Goal: Task Accomplishment & Management: Manage account settings

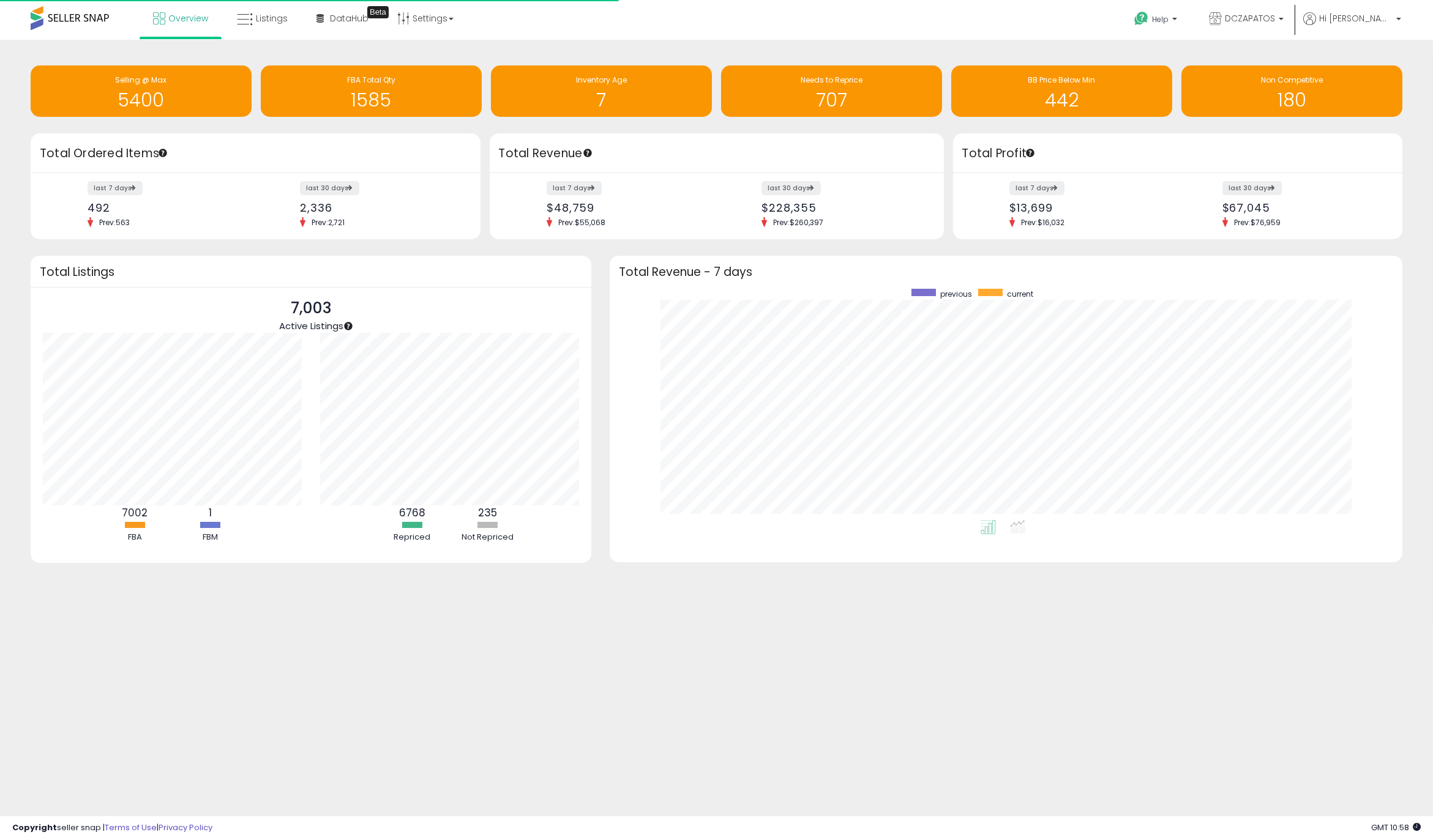
scroll to position [231, 768]
click at [254, 10] on link "Listings" at bounding box center [262, 18] width 69 height 36
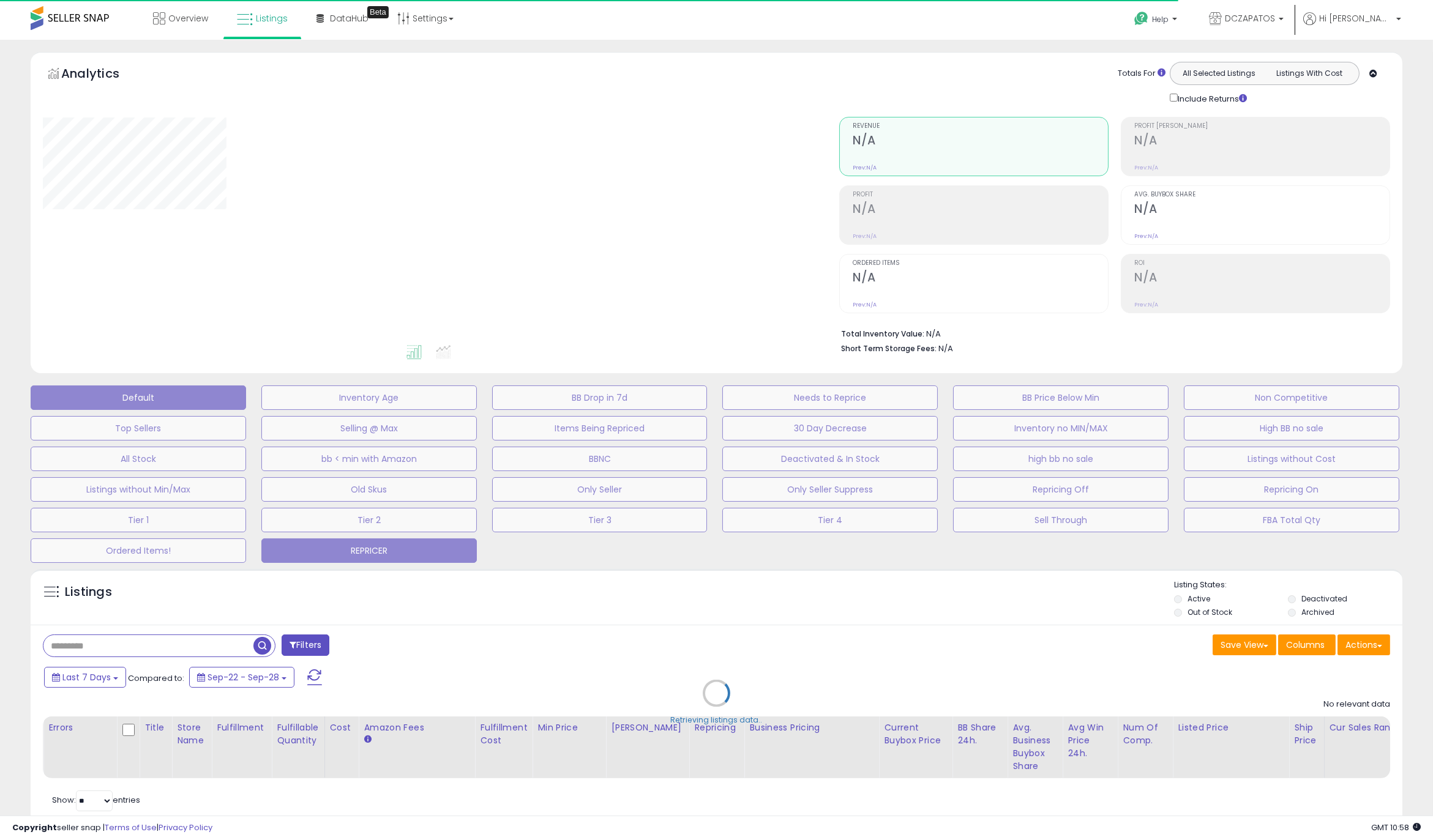
click at [412, 552] on button "REPRICER" at bounding box center [369, 551] width 216 height 25
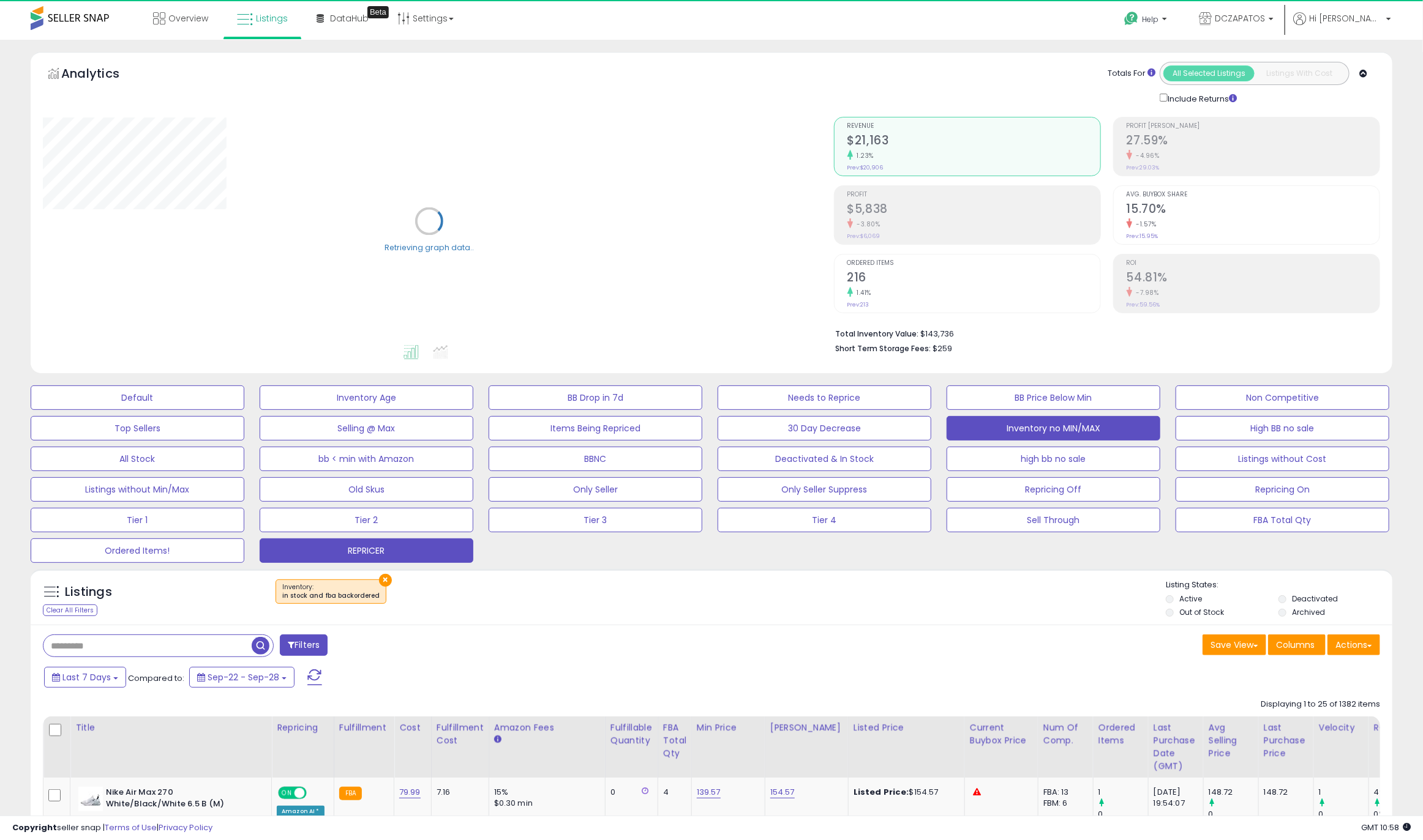
click at [1049, 426] on button "Inventory no MIN/MAX" at bounding box center [1053, 428] width 214 height 25
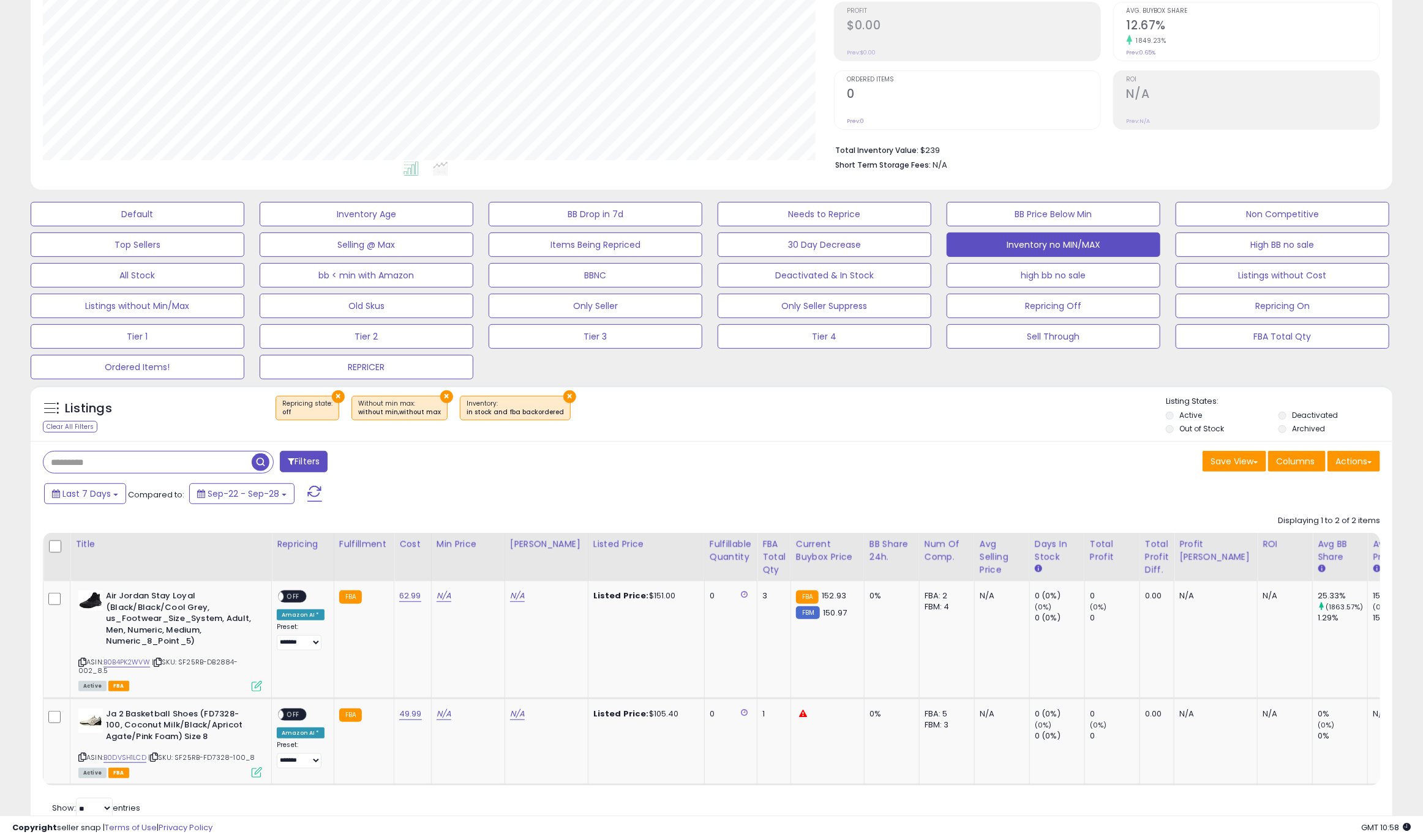
scroll to position [223, 0]
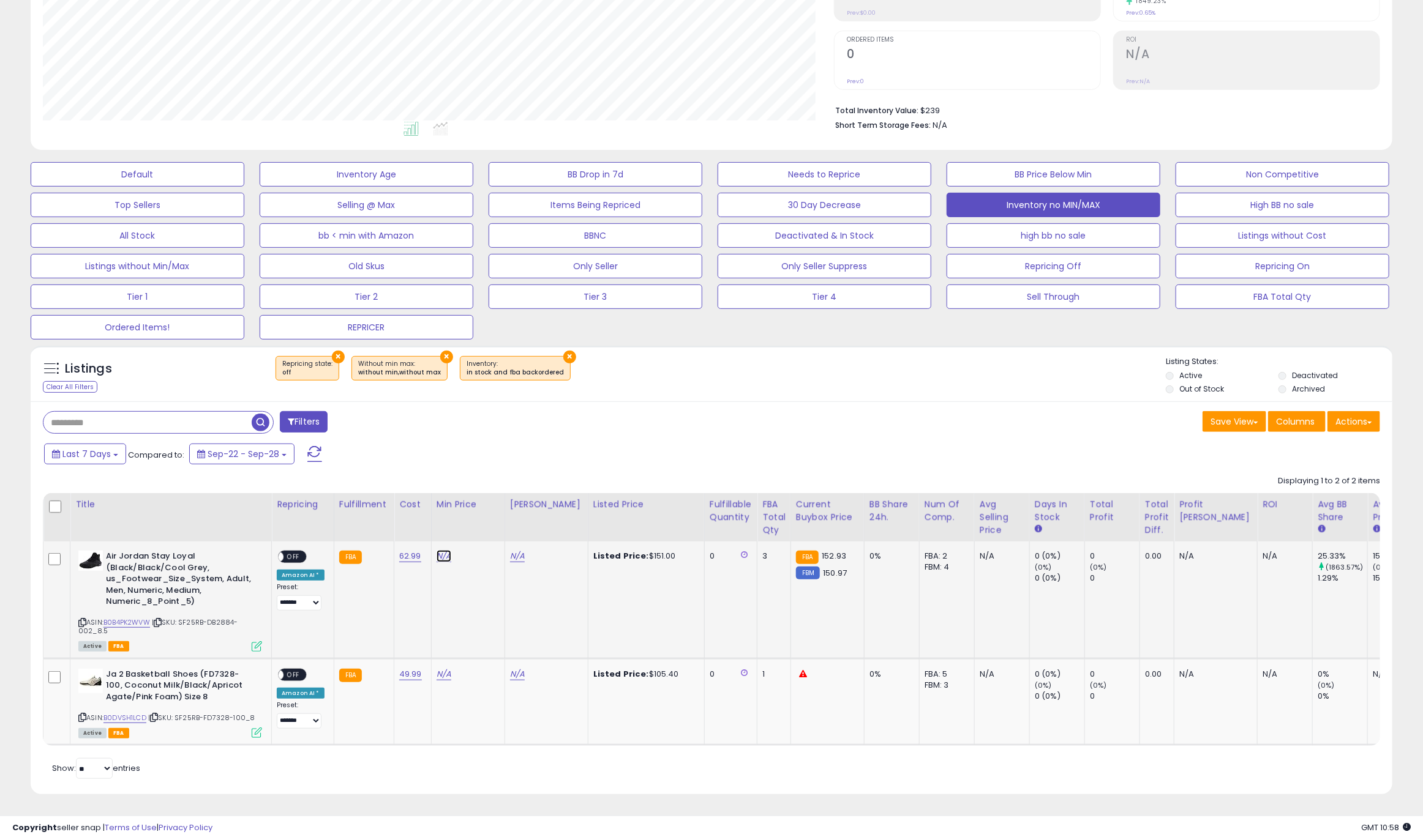
click at [444, 560] on link "N/A" at bounding box center [444, 556] width 14 height 12
type input "***"
click at [485, 525] on button "submit" at bounding box center [474, 525] width 21 height 18
click at [520, 552] on link "N/A" at bounding box center [516, 556] width 14 height 12
type input "***"
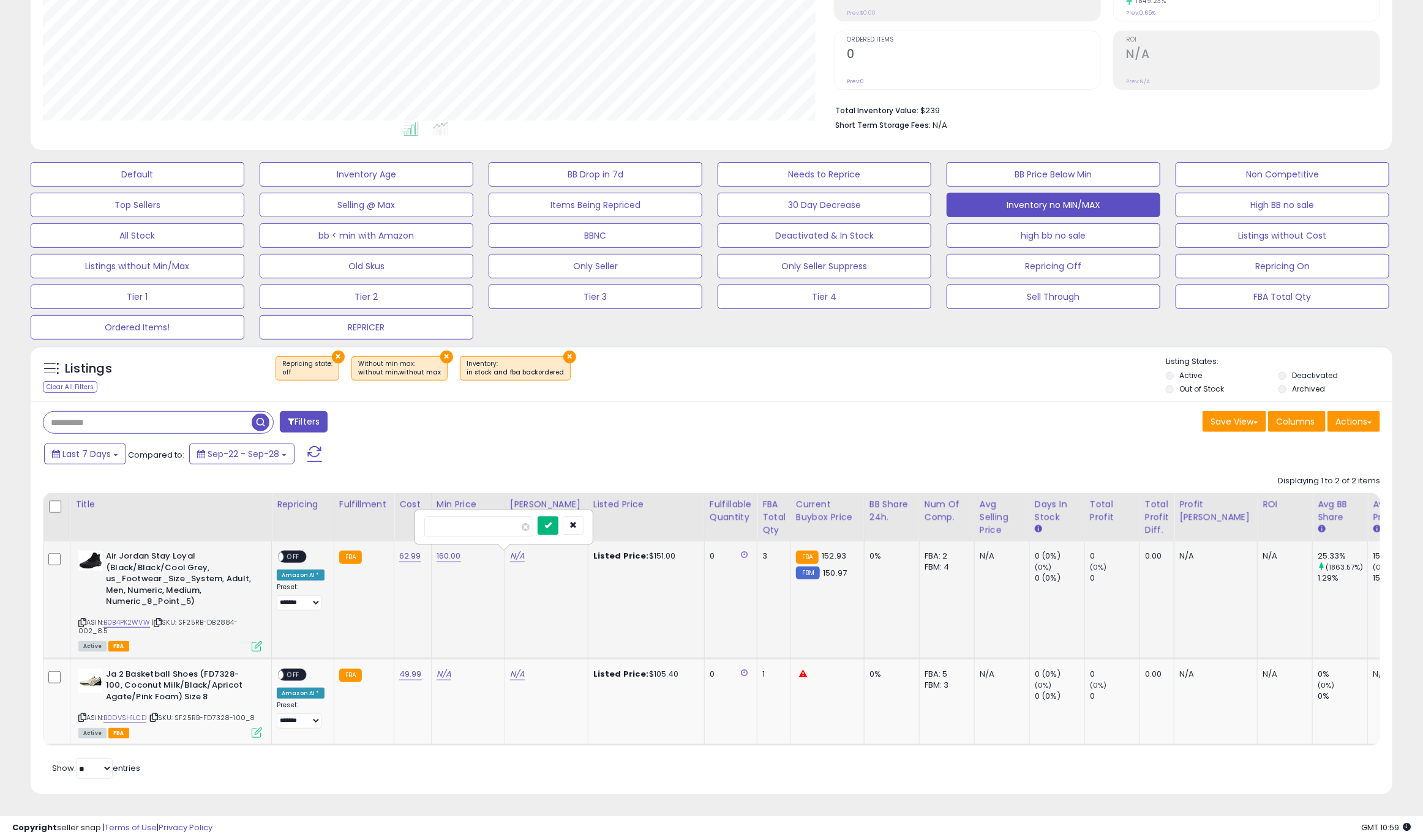
click at [552, 524] on icon "submit" at bounding box center [548, 525] width 8 height 8
click at [445, 671] on link "N/A" at bounding box center [444, 674] width 14 height 12
type input "***"
click at [485, 643] on button "submit" at bounding box center [474, 643] width 21 height 18
click at [518, 678] on link "N/A" at bounding box center [516, 674] width 14 height 12
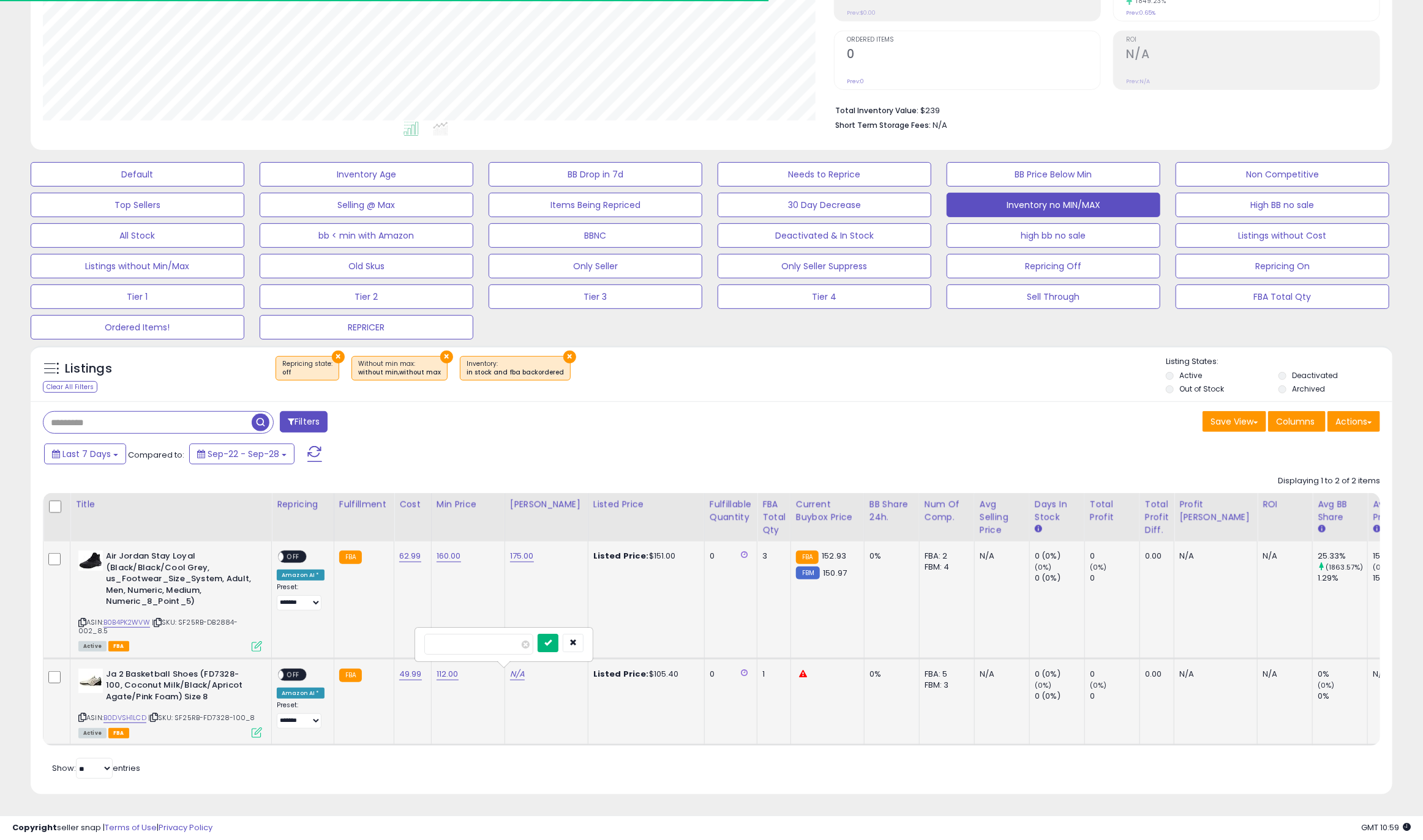
type input "***"
click at [552, 647] on icon "submit" at bounding box center [548, 643] width 8 height 8
click at [292, 675] on span "OFF" at bounding box center [293, 674] width 19 height 11
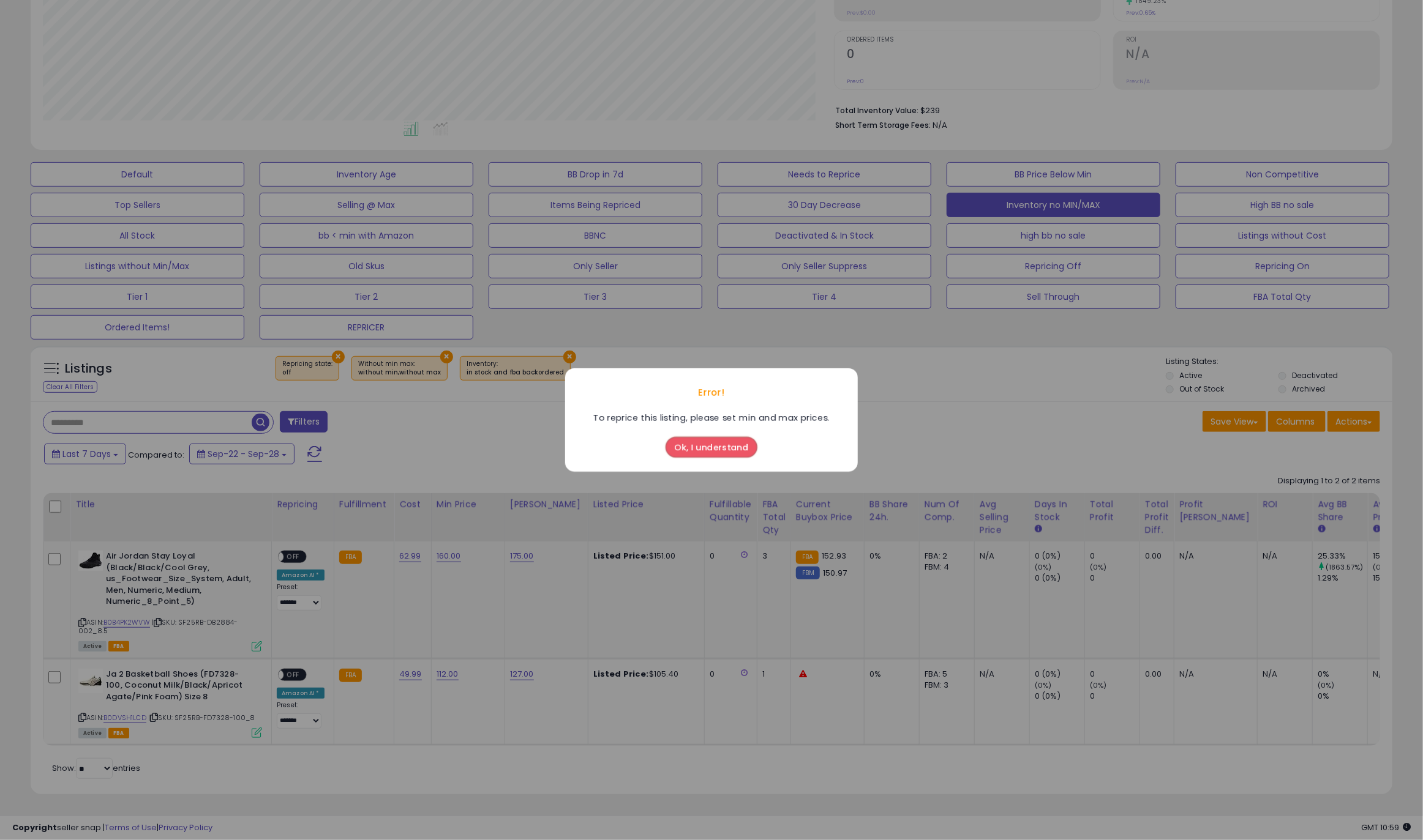
scroll to position [251, 791]
click at [722, 448] on button "Ok, I understand" at bounding box center [712, 447] width 92 height 21
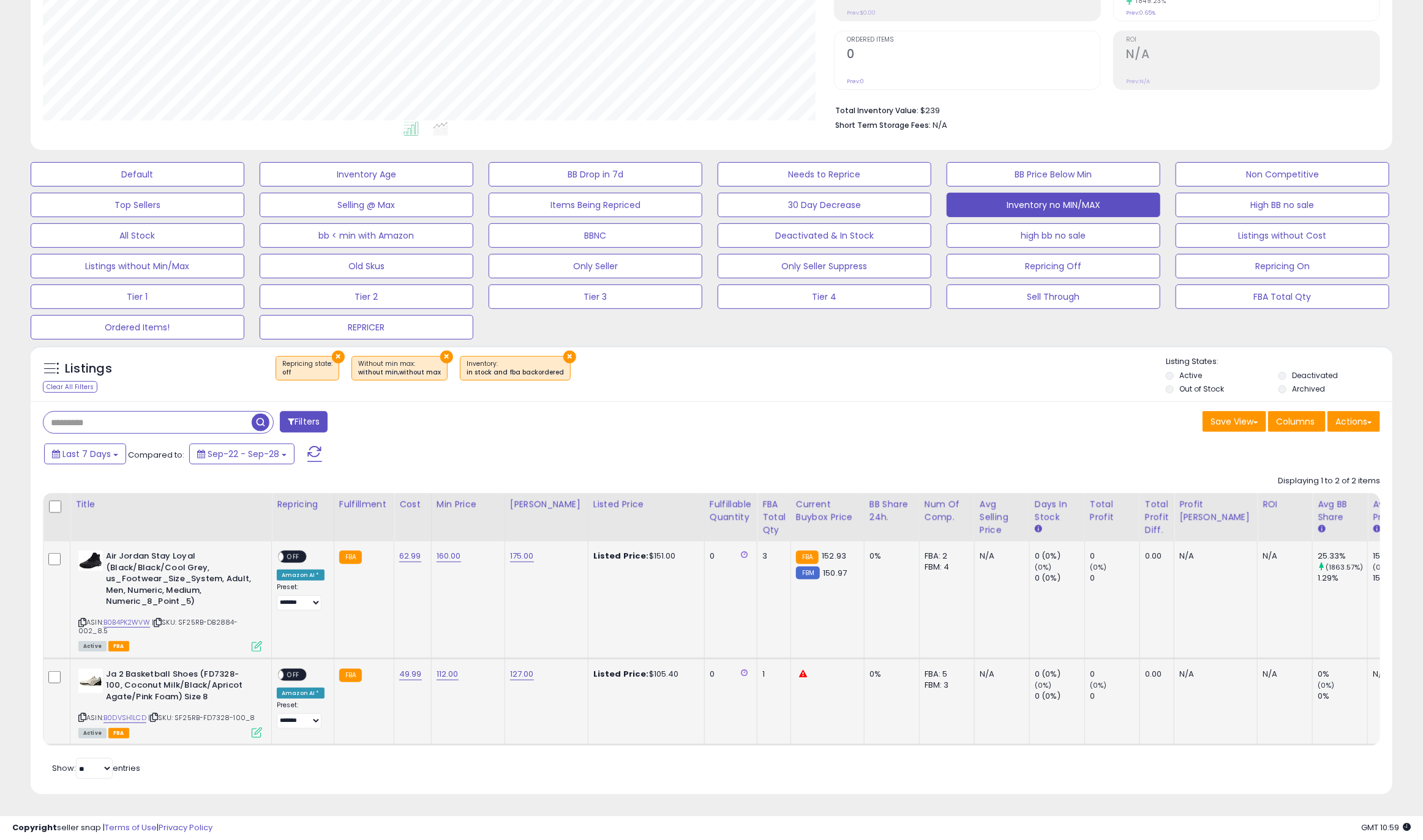
click at [294, 674] on span "OFF" at bounding box center [293, 674] width 19 height 11
click at [287, 554] on div "ON OFF" at bounding box center [273, 556] width 29 height 11
click at [298, 555] on span "OFF" at bounding box center [293, 556] width 19 height 11
click at [633, 427] on div "Filters" at bounding box center [372, 423] width 677 height 25
click at [393, 327] on button "REPRICER" at bounding box center [366, 328] width 214 height 25
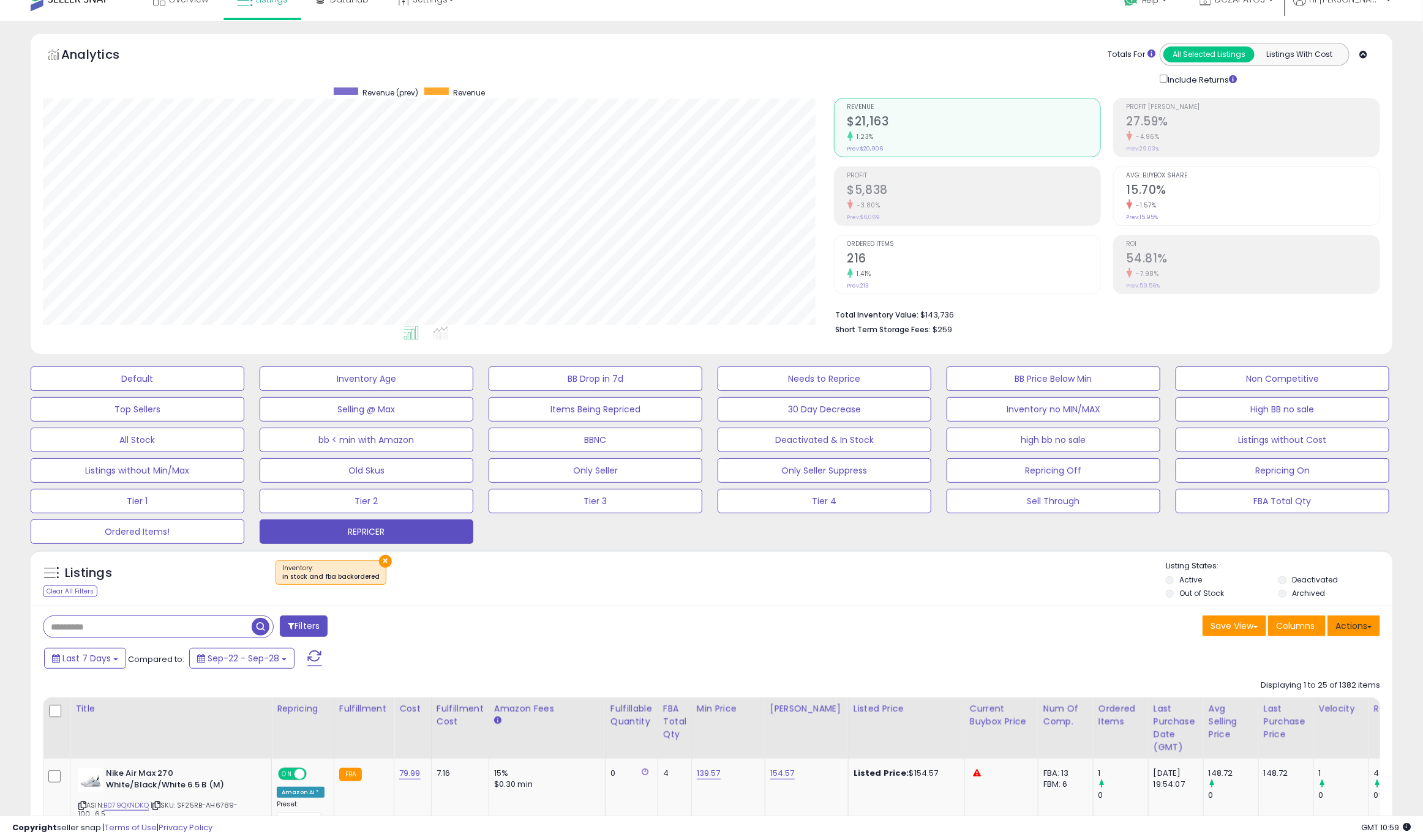
click at [1363, 632] on button "Actions" at bounding box center [1353, 626] width 53 height 21
click at [1344, 692] on link "Export Visible Columns" at bounding box center [1304, 683] width 134 height 19
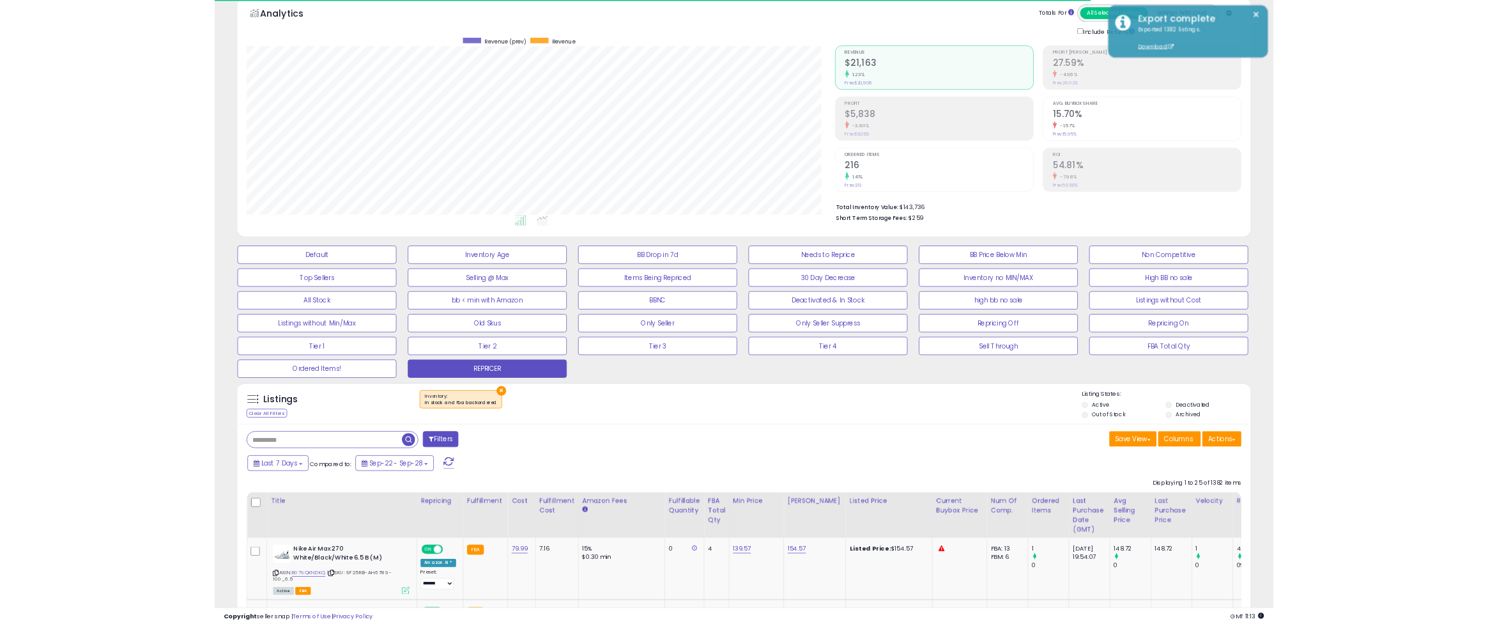
scroll to position [0, 0]
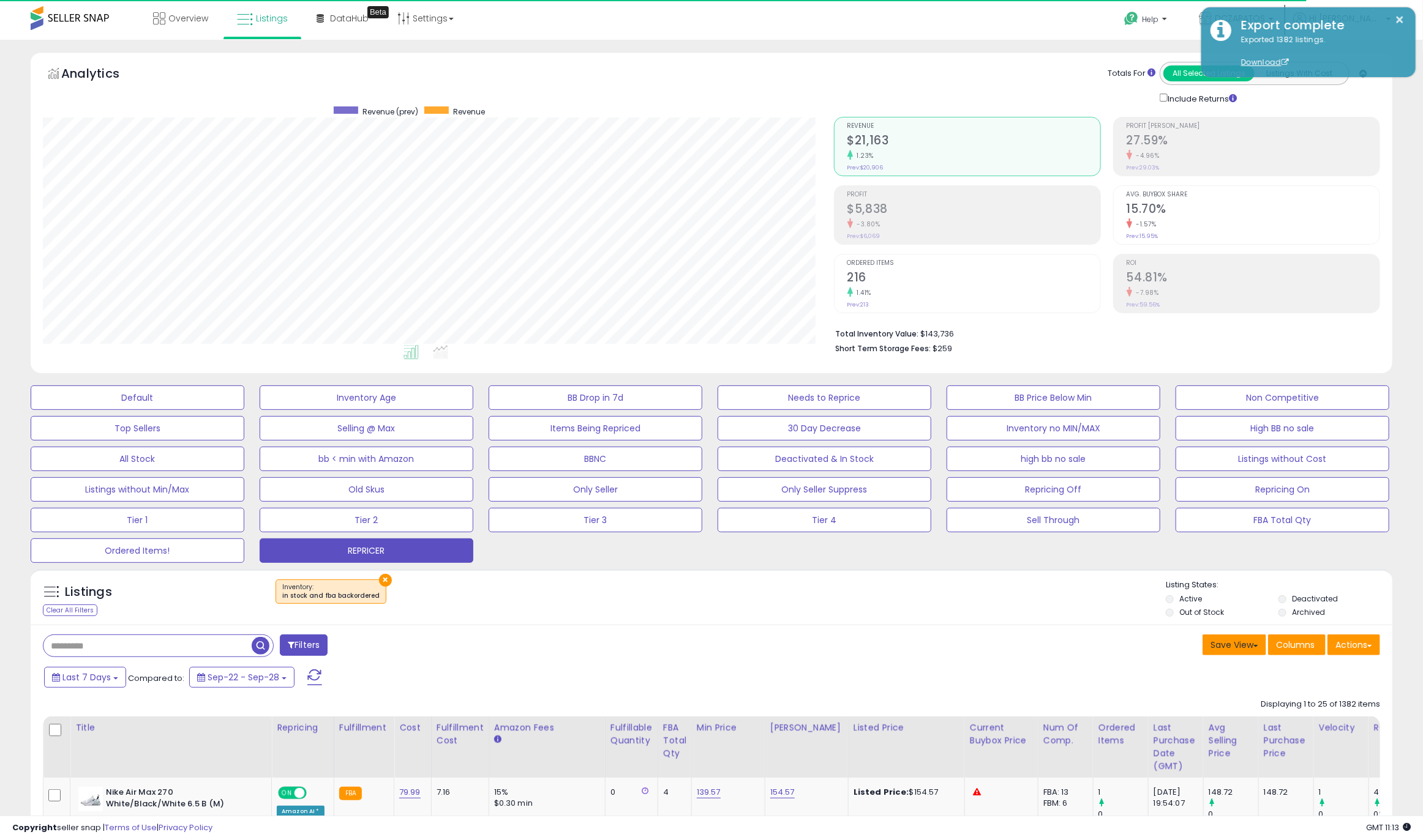
click at [1232, 650] on button "Save View" at bounding box center [1234, 646] width 63 height 21
click at [1365, 648] on button "Actions" at bounding box center [1353, 646] width 53 height 21
click at [1080, 670] on div "Last 7 Days Compared to: Sep-22 - Sep-28" at bounding box center [709, 679] width 1356 height 28
click at [1373, 645] on button "Actions" at bounding box center [1353, 646] width 53 height 21
click at [1347, 695] on link "Export Visible Columns" at bounding box center [1304, 702] width 134 height 19
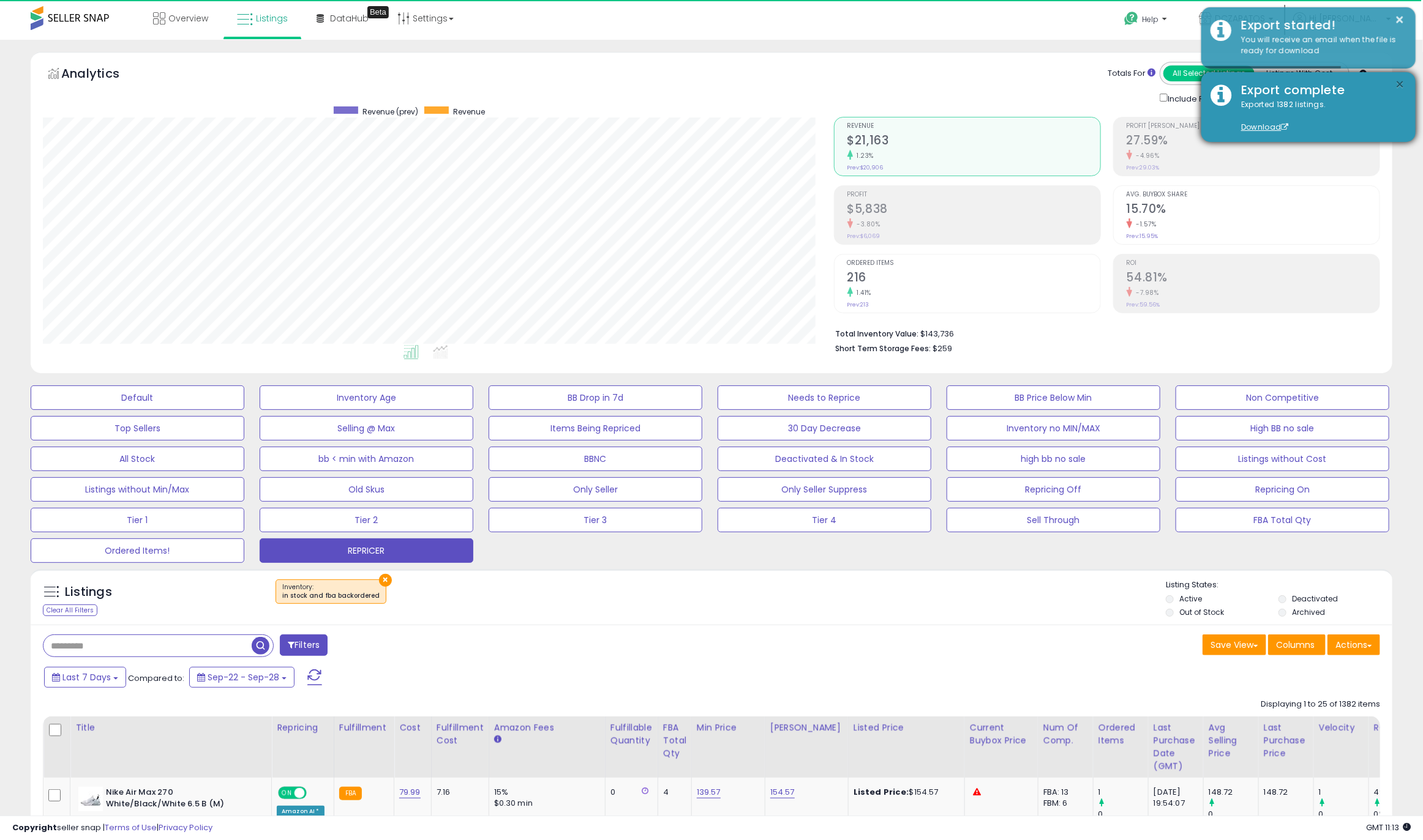
click at [1402, 84] on button "×" at bounding box center [1400, 85] width 10 height 15
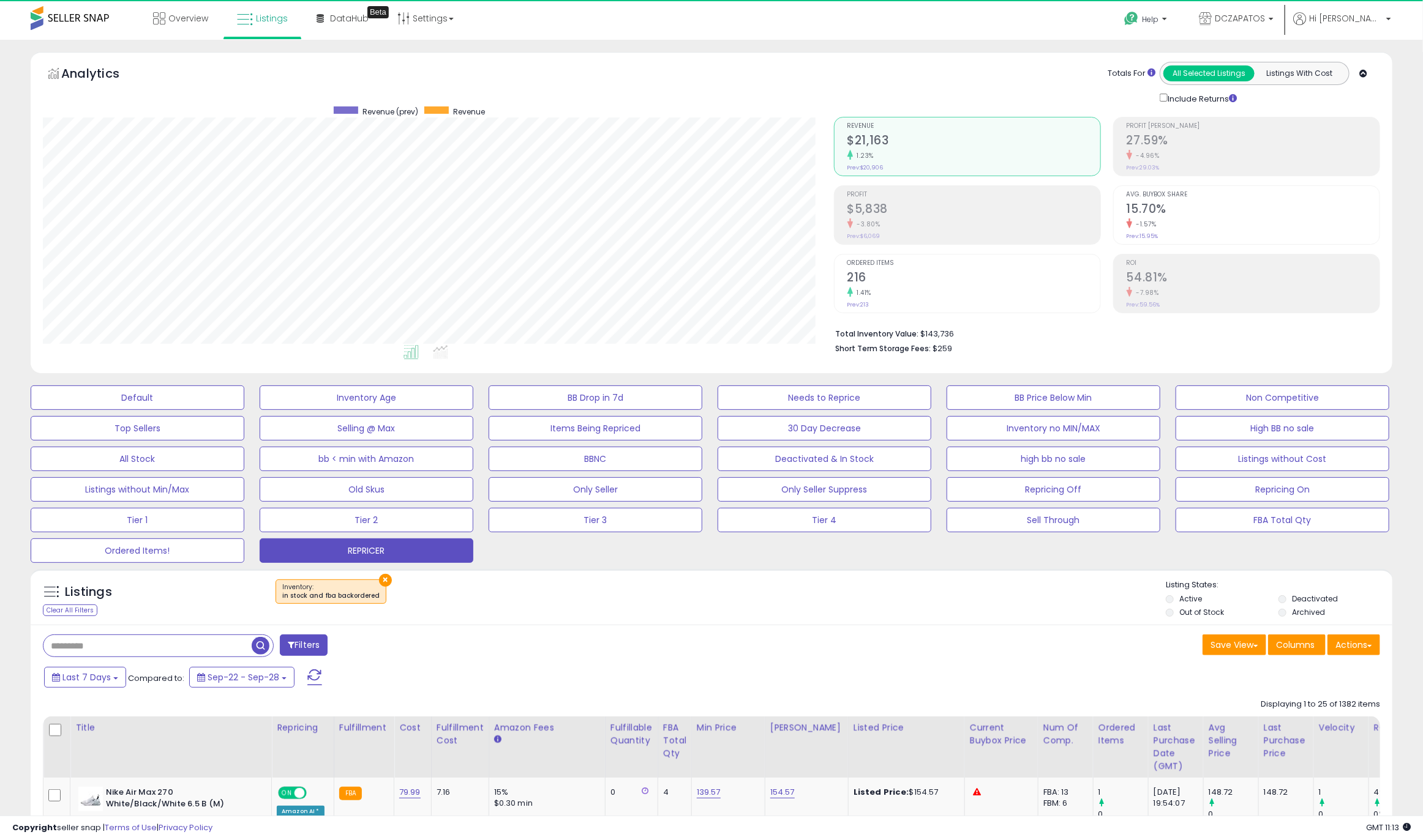
click at [1059, 27] on div "Help Contact Support Search Knowledge Hub Request a Feature DCZAPATOS" at bounding box center [1169, 26] width 471 height 52
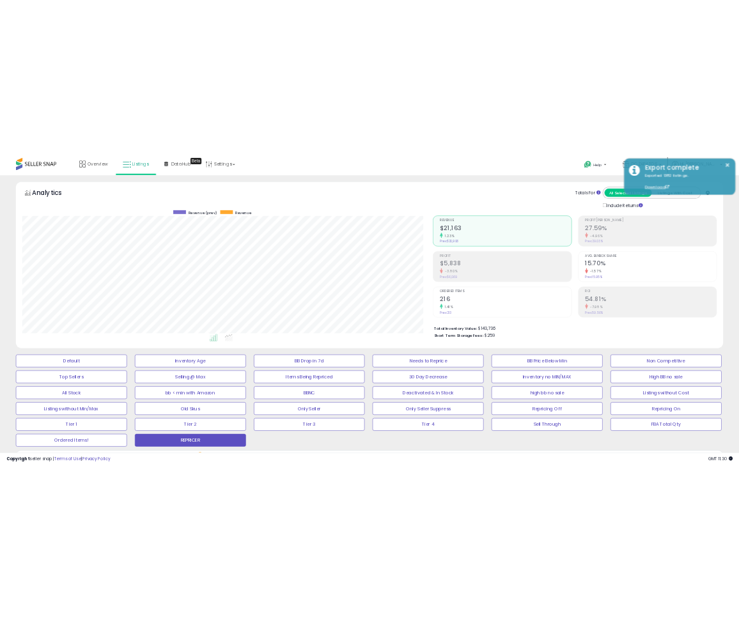
scroll to position [638689, 638363]
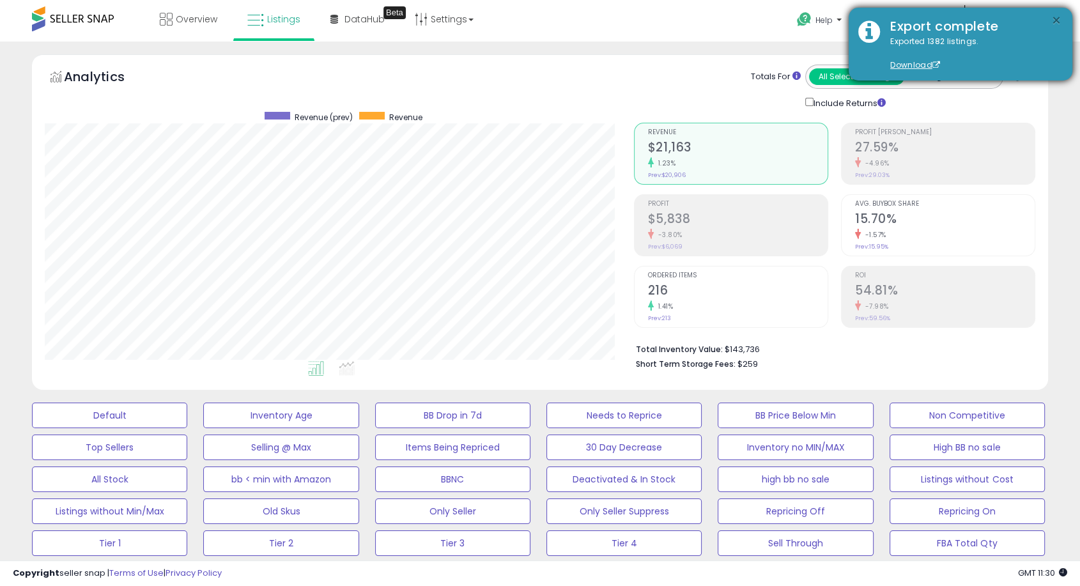
click at [1056, 22] on button "×" at bounding box center [1056, 21] width 10 height 16
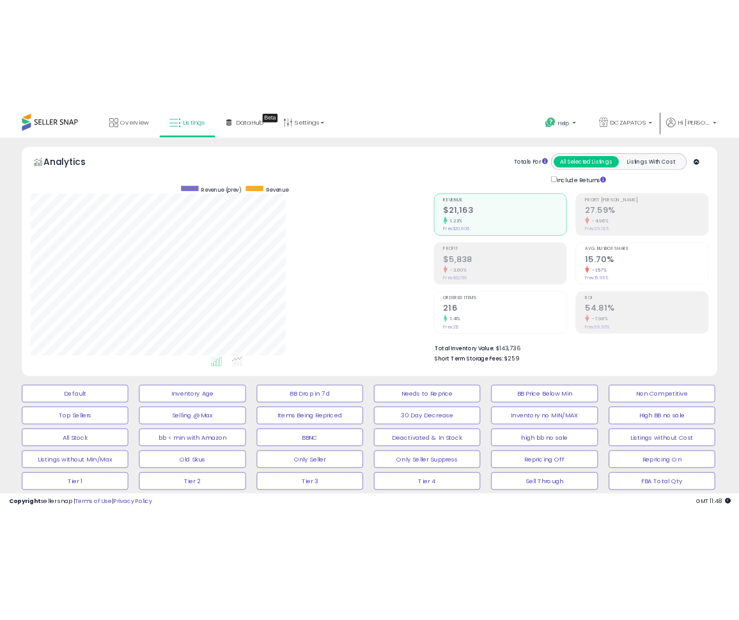
scroll to position [638690, 638561]
